Goal: Complete application form

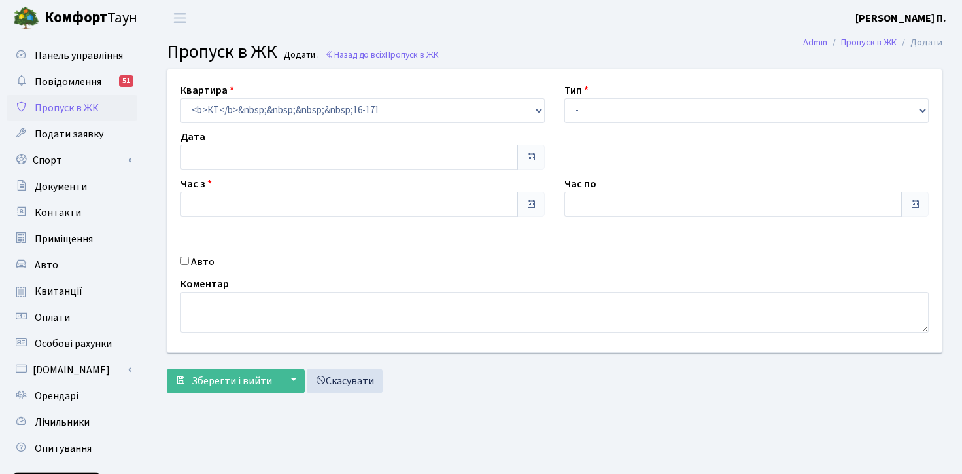
type input "[DATE]"
type input "17:45"
type input "19:00"
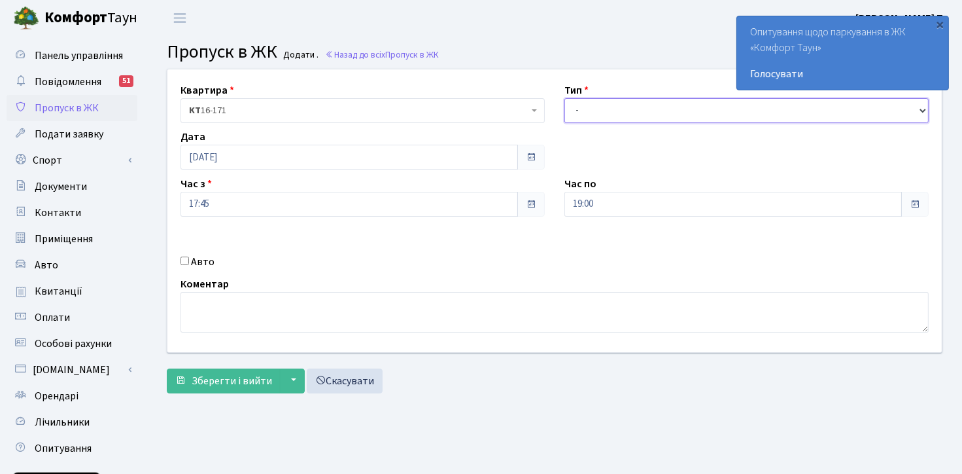
click at [602, 111] on select "- Доставка Таксі Гості Сервіс" at bounding box center [747, 110] width 364 height 25
select select "3"
click at [565, 98] on select "- Доставка Таксі Гості Сервіс" at bounding box center [747, 110] width 364 height 25
click at [183, 254] on div "Авто" at bounding box center [363, 262] width 384 height 16
click at [183, 261] on input "Авто" at bounding box center [185, 260] width 9 height 9
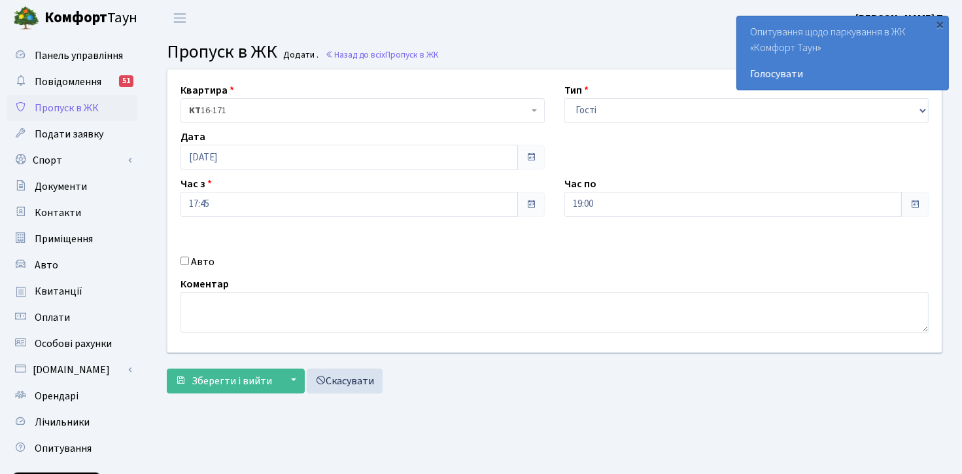
checkbox input "true"
paste input "ВС7598ЕВ"
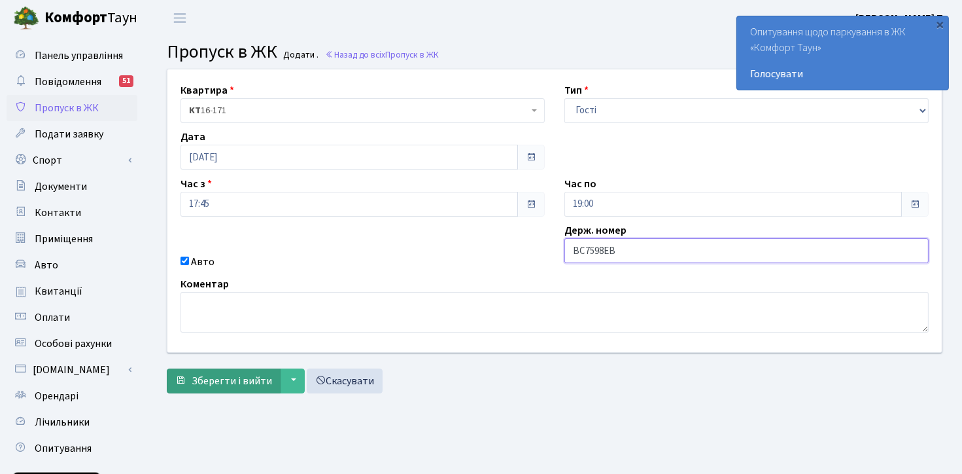
type input "ВС7598ЕВ"
click at [210, 374] on span "Зберегти і вийти" at bounding box center [232, 381] width 80 height 14
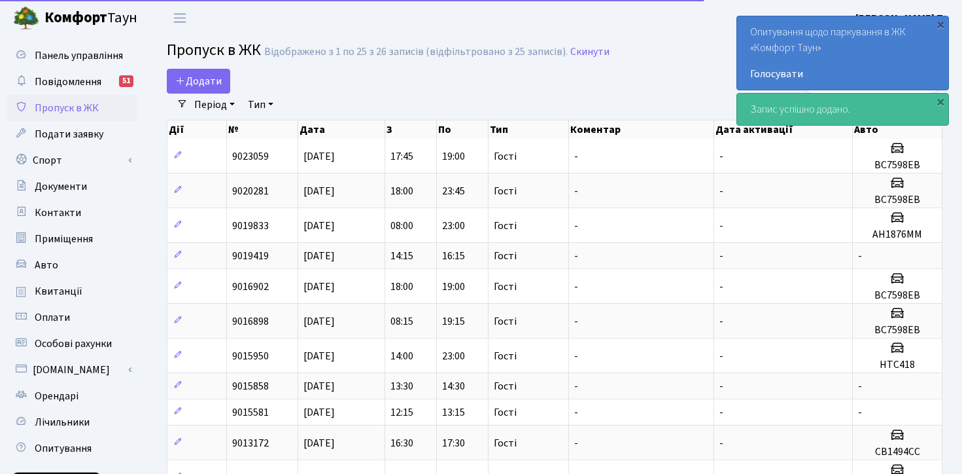
select select "25"
